Goal: Information Seeking & Learning: Learn about a topic

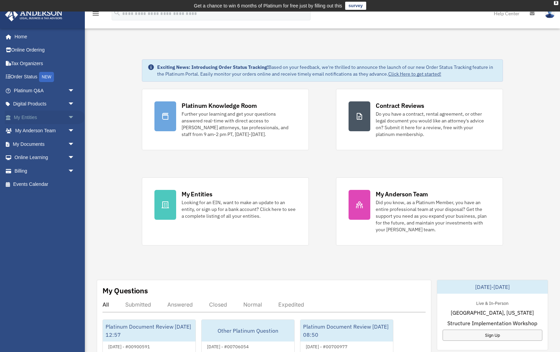
click at [71, 119] on span "arrow_drop_down" at bounding box center [75, 118] width 14 height 14
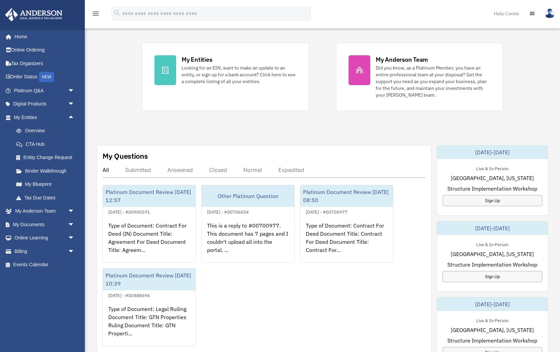
scroll to position [146, 0]
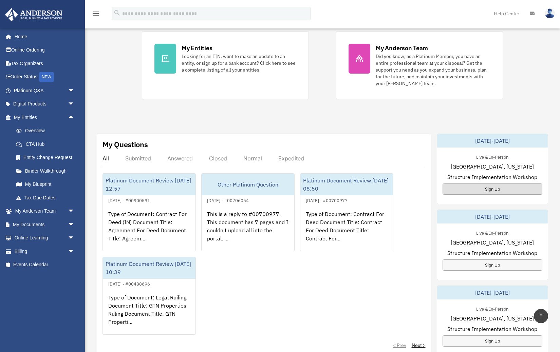
click at [497, 188] on div "Sign Up" at bounding box center [493, 189] width 100 height 11
click at [72, 88] on span "arrow_drop_down" at bounding box center [75, 91] width 14 height 14
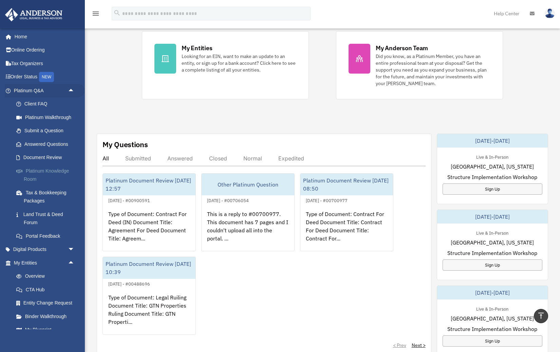
click at [30, 166] on link "Platinum Knowledge Room" at bounding box center [47, 175] width 75 height 22
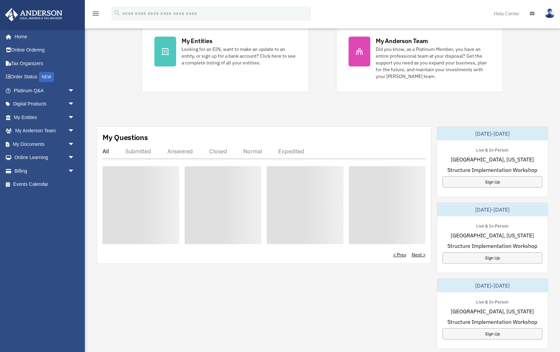
click at [354, 101] on div "Exciting News: Introducing Order Status Tracking! Based on your feedback, we're…" at bounding box center [322, 208] width 485 height 638
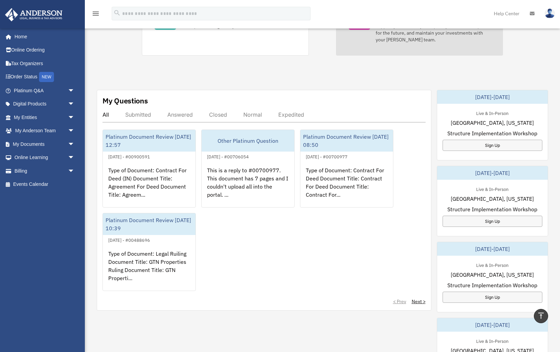
scroll to position [196, 0]
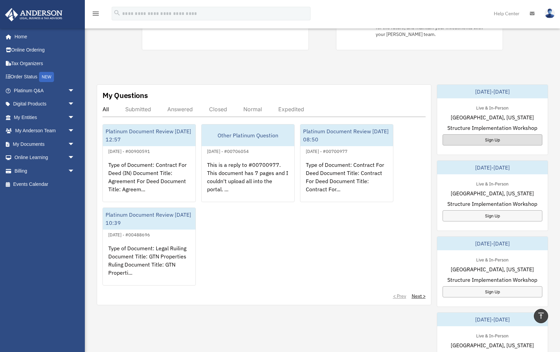
click at [490, 137] on div "Sign Up" at bounding box center [493, 139] width 100 height 11
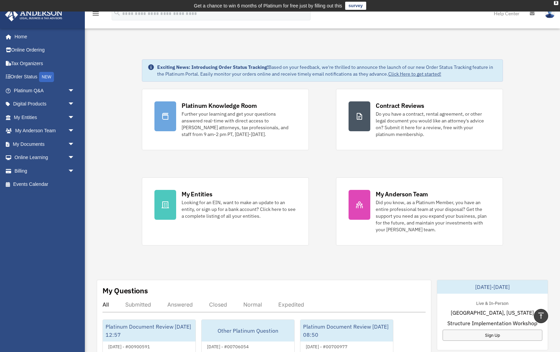
scroll to position [0, 0]
click at [73, 88] on span "arrow_drop_down" at bounding box center [75, 91] width 14 height 14
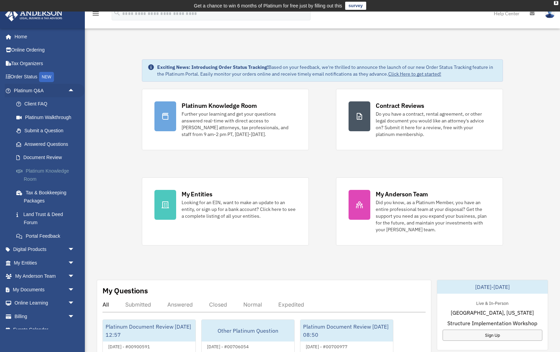
click at [34, 169] on link "Platinum Knowledge Room" at bounding box center [47, 175] width 75 height 22
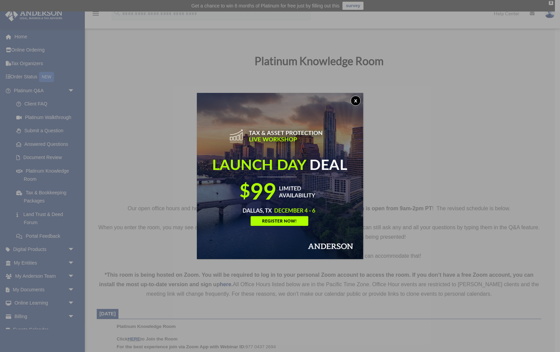
click at [356, 101] on button "x" at bounding box center [356, 101] width 10 height 10
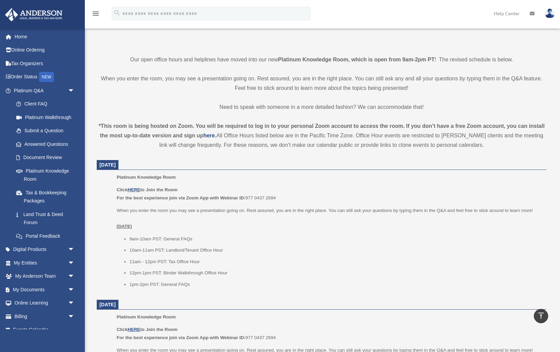
scroll to position [147, 0]
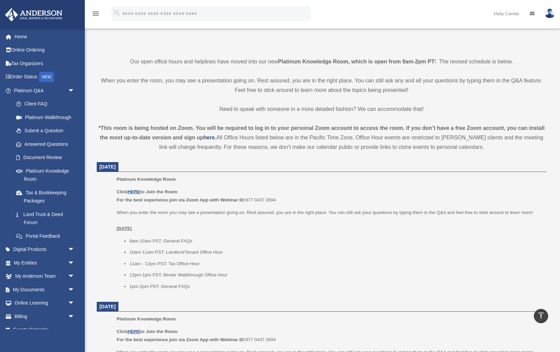
click at [133, 190] on link "HERE" at bounding box center [134, 191] width 13 height 5
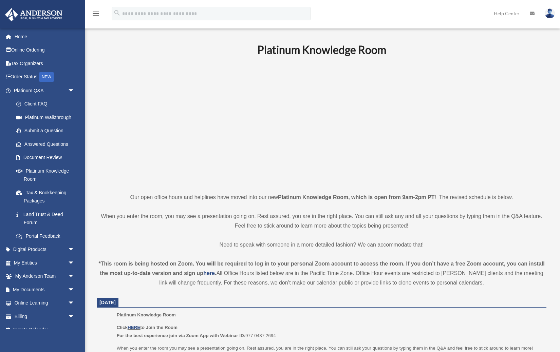
scroll to position [147, 0]
